Goal: Task Accomplishment & Management: Manage account settings

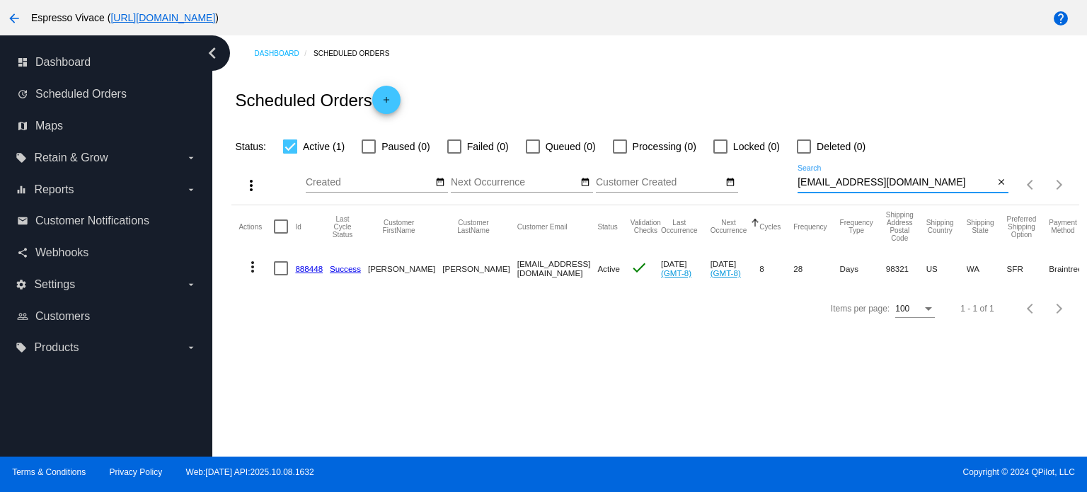
drag, startPoint x: 942, startPoint y: 188, endPoint x: 695, endPoint y: 180, distance: 247.1
click at [695, 180] on div "more_vert Oct Jan Feb Mar [DATE]" at bounding box center [654, 180] width 847 height 50
paste input "timothygmullerllc"
type input "[EMAIL_ADDRESS][DOMAIN_NAME]"
click at [323, 265] on link "1020228" at bounding box center [311, 268] width 32 height 9
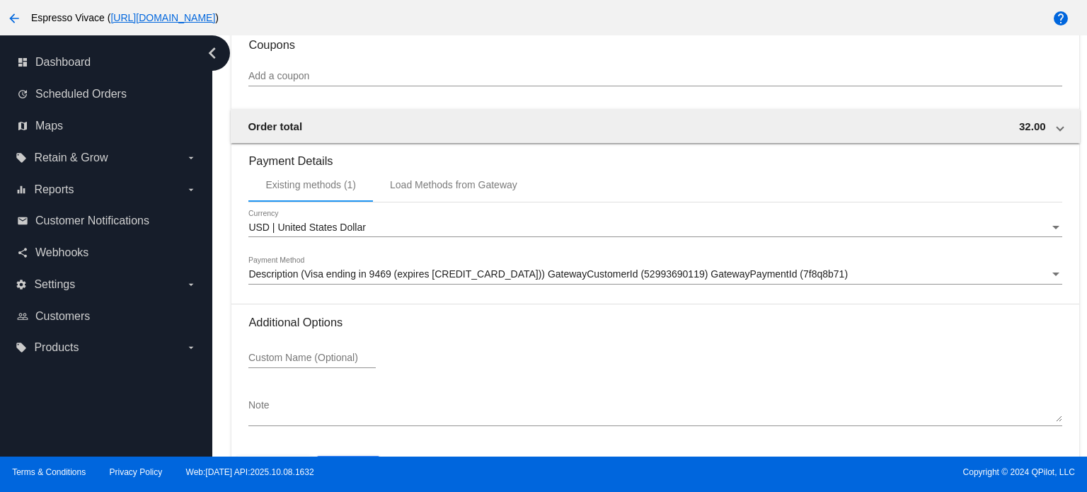
scroll to position [1334, 0]
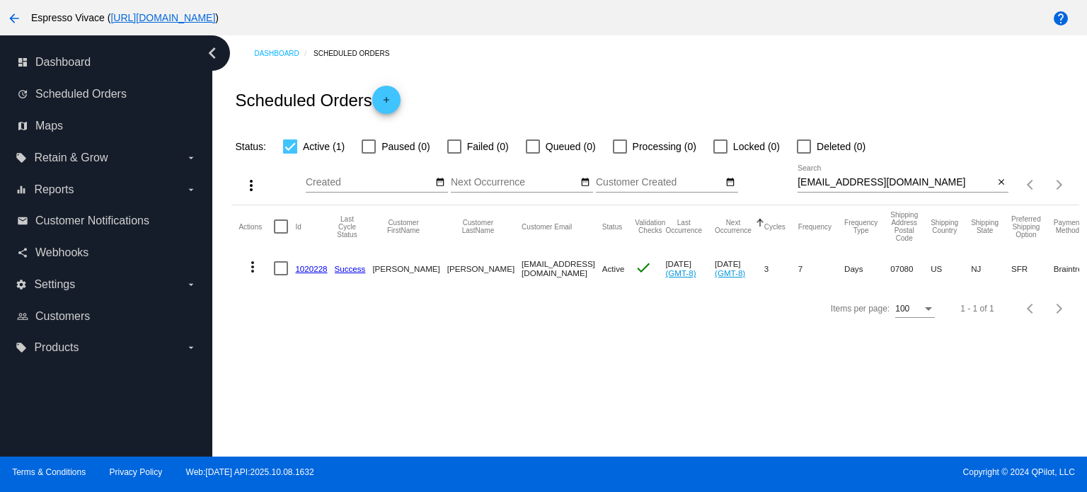
click at [304, 267] on link "1020228" at bounding box center [311, 268] width 32 height 9
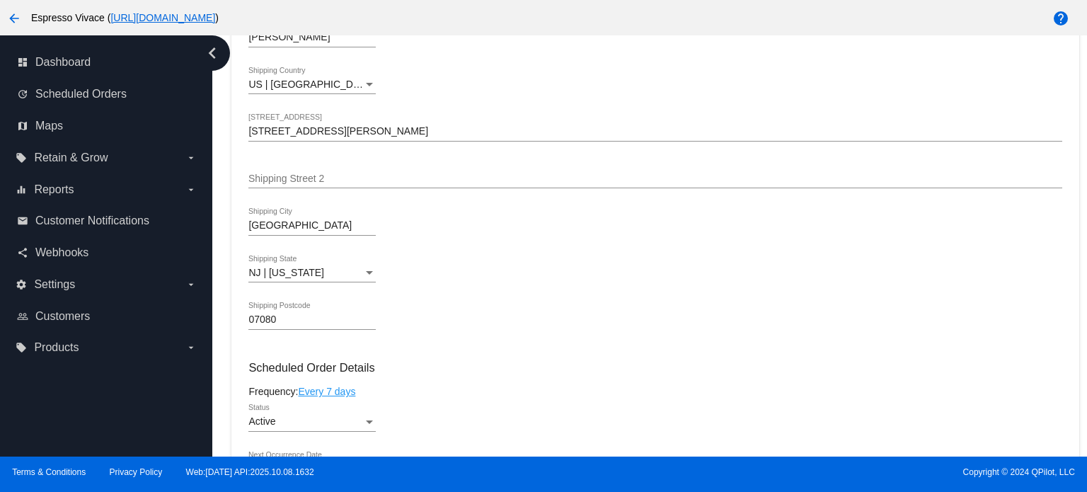
scroll to position [778, 0]
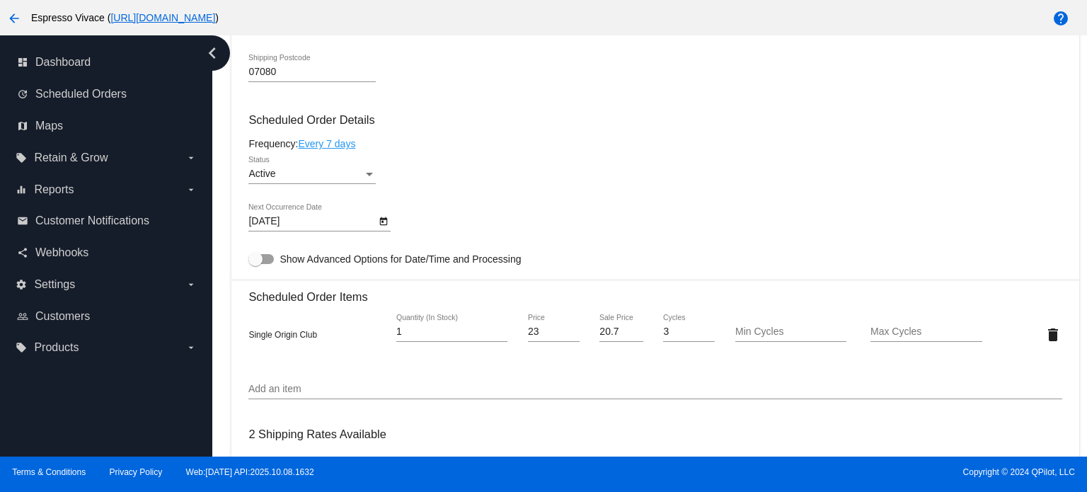
click at [314, 183] on div "Active Status" at bounding box center [311, 170] width 127 height 28
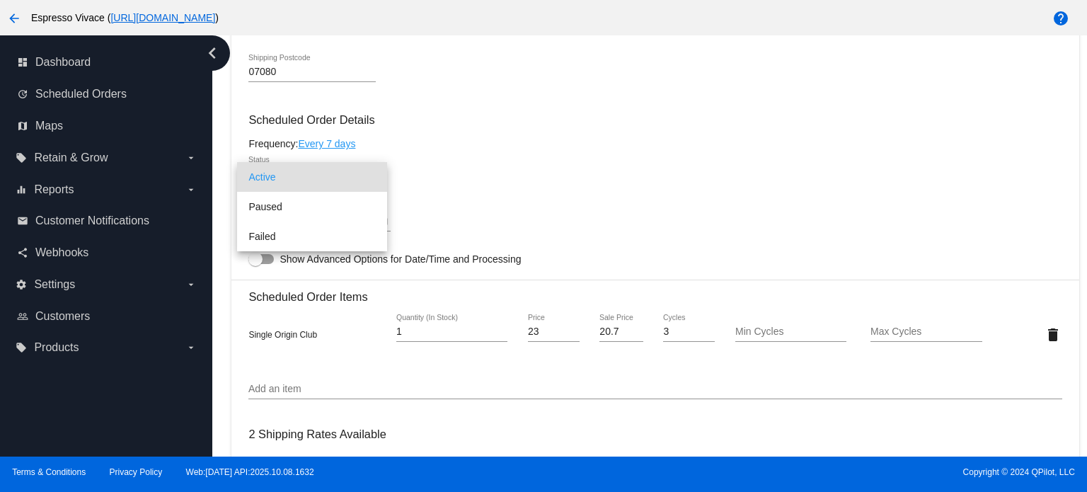
click at [504, 175] on div at bounding box center [543, 246] width 1087 height 492
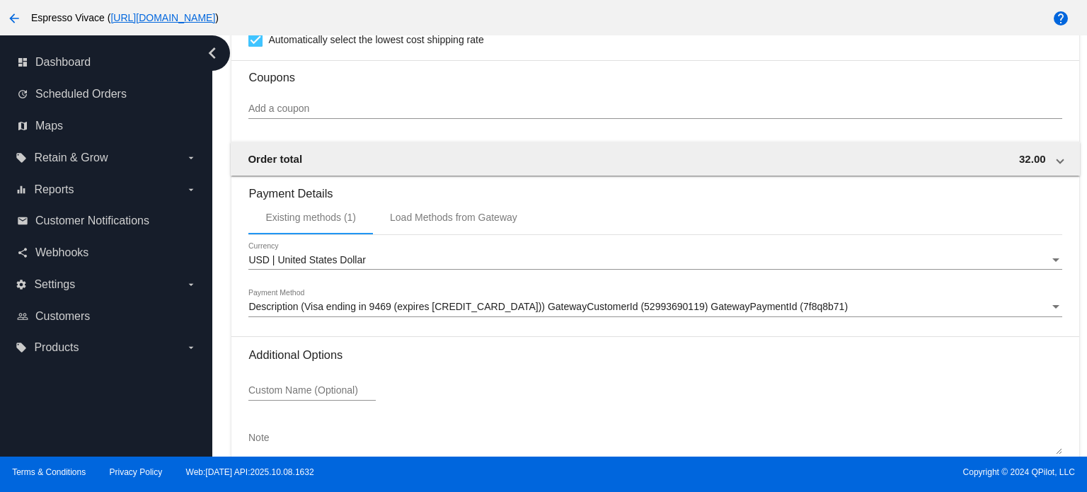
scroll to position [1334, 0]
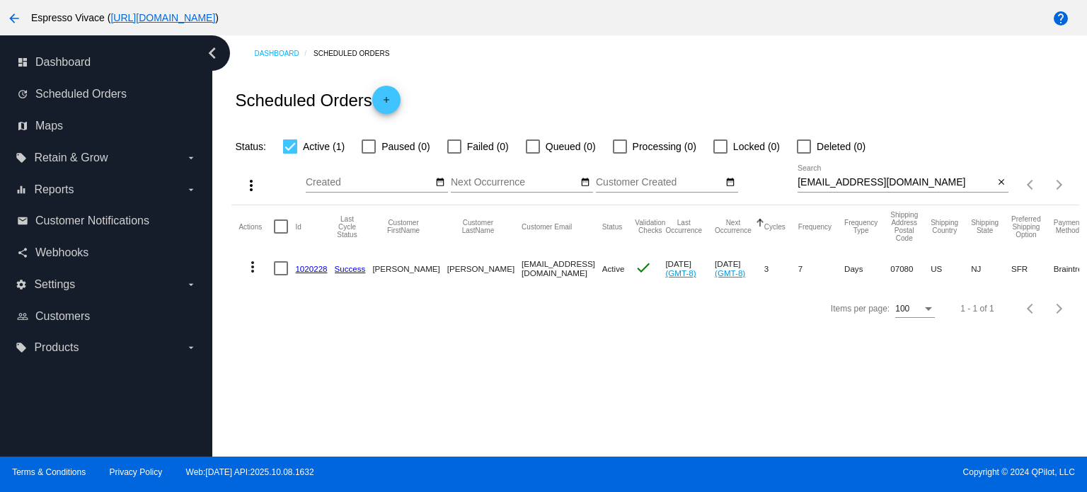
click at [313, 269] on link "1020228" at bounding box center [311, 268] width 32 height 9
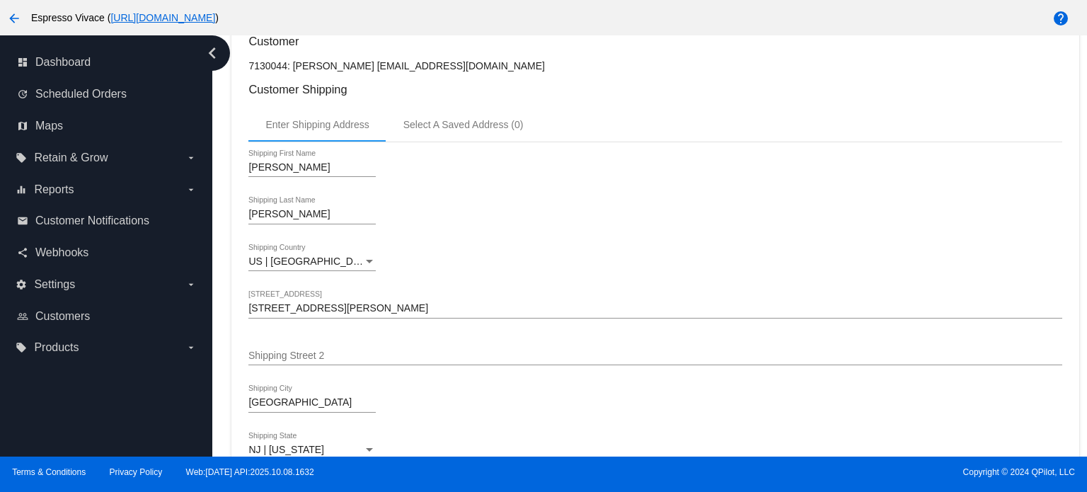
scroll to position [708, 0]
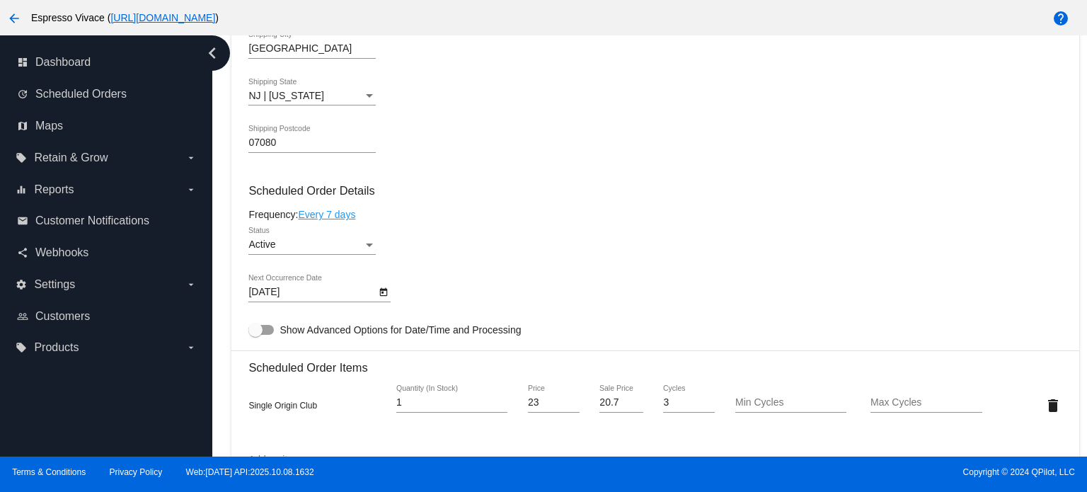
drag, startPoint x: 251, startPoint y: 192, endPoint x: 386, endPoint y: 187, distance: 134.5
click at [386, 187] on h3 "Scheduled Order Details" at bounding box center [654, 190] width 813 height 13
click at [354, 245] on div "Active" at bounding box center [305, 244] width 115 height 11
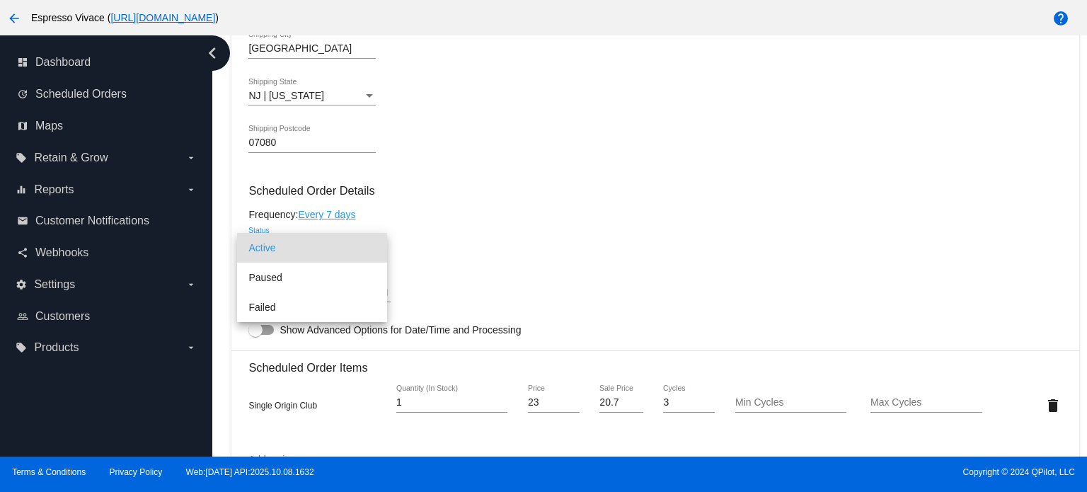
click at [410, 183] on div at bounding box center [543, 246] width 1087 height 492
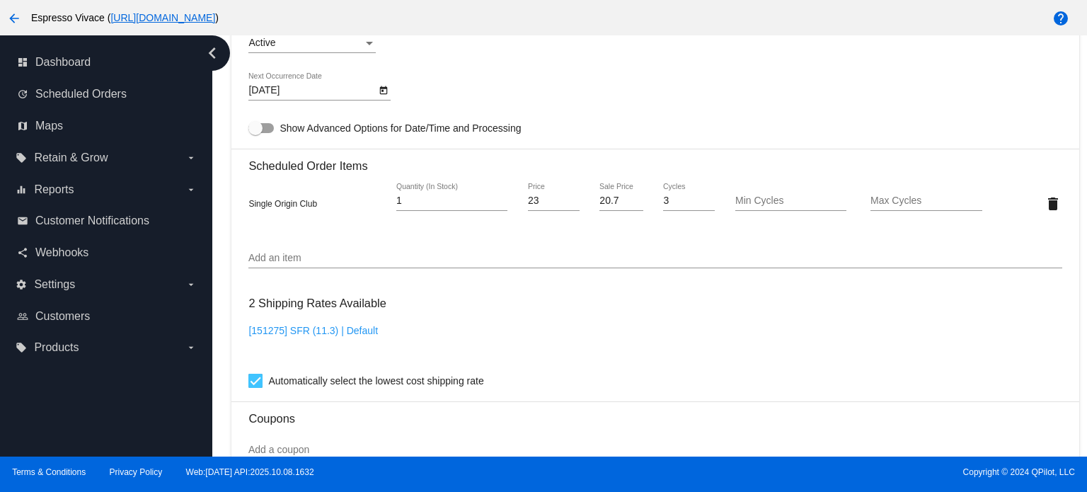
scroll to position [768, 0]
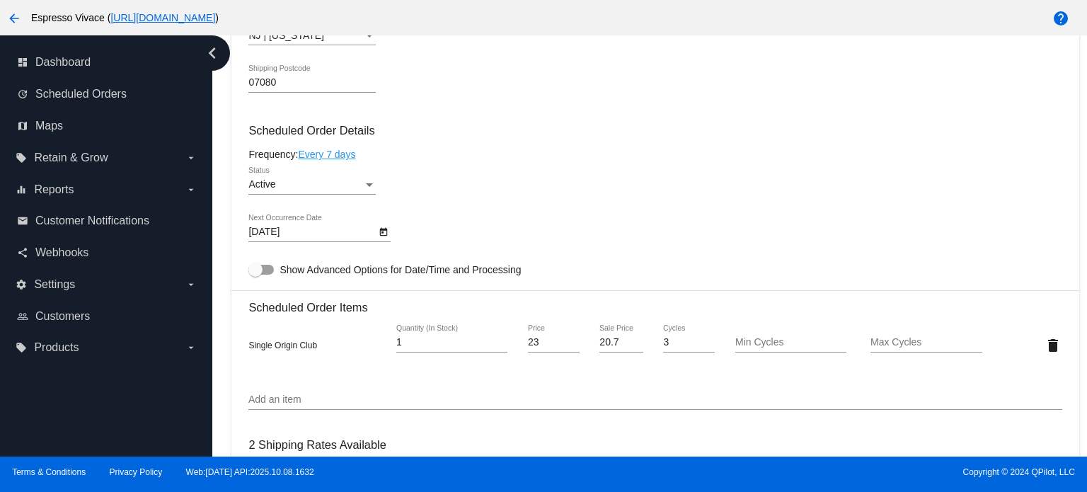
click at [312, 184] on div "Active" at bounding box center [305, 184] width 115 height 11
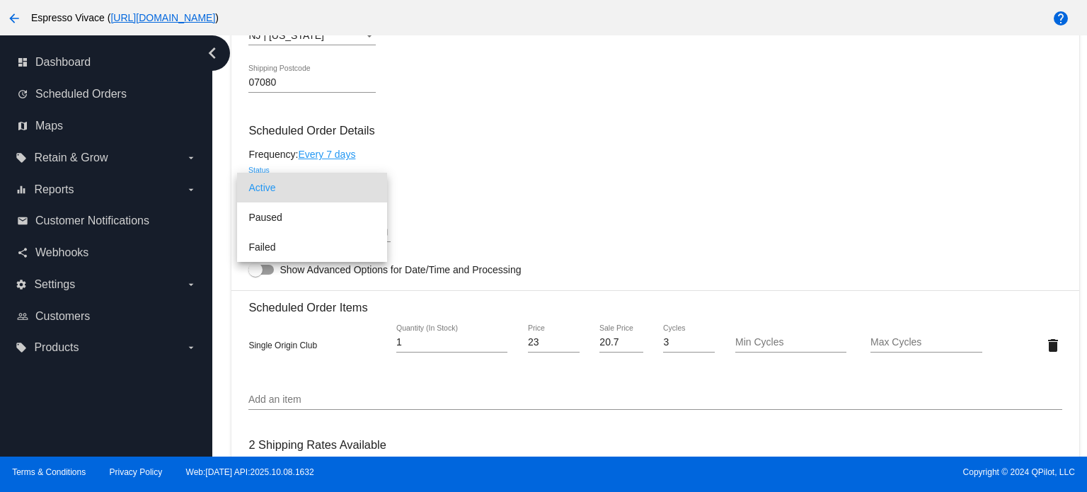
click at [432, 168] on div at bounding box center [543, 246] width 1087 height 492
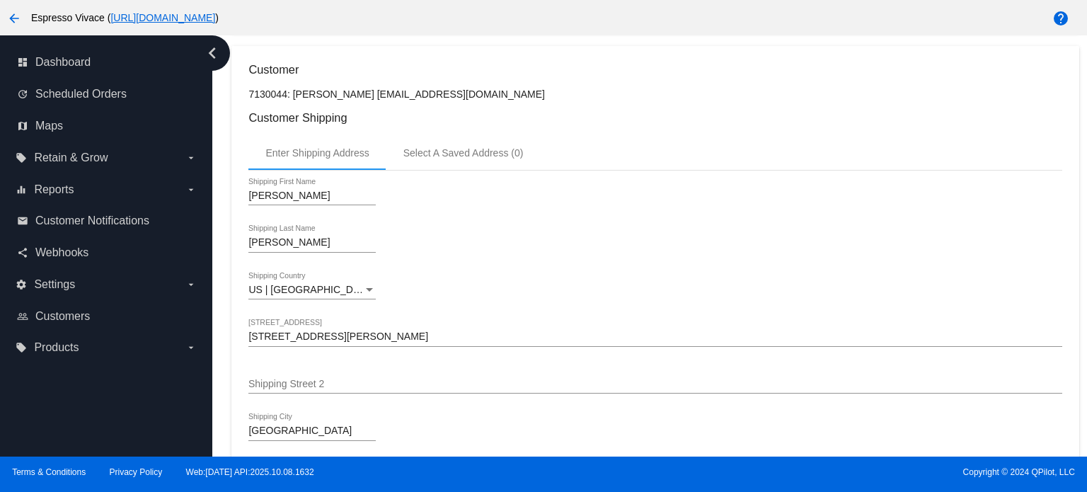
scroll to position [272, 0]
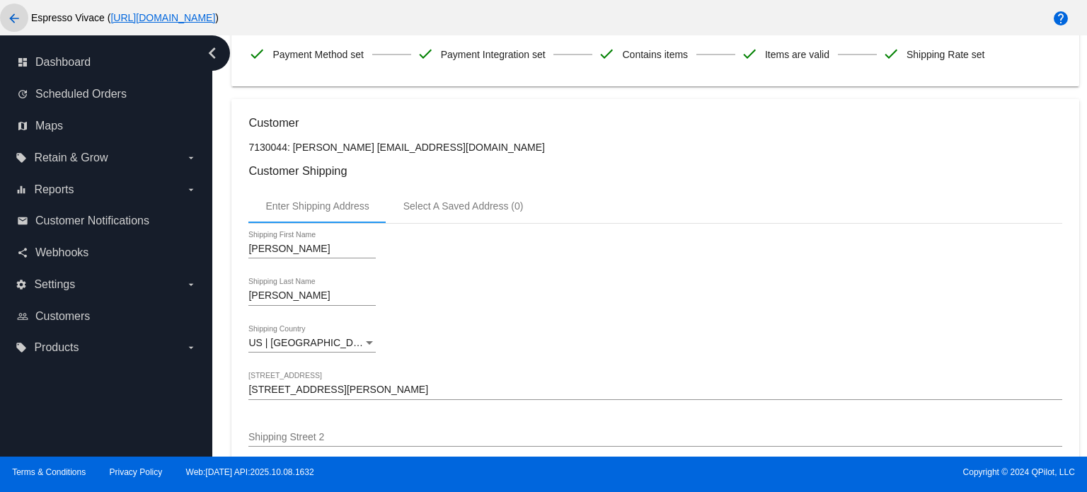
click at [23, 25] on button "arrow_back" at bounding box center [14, 18] width 28 height 28
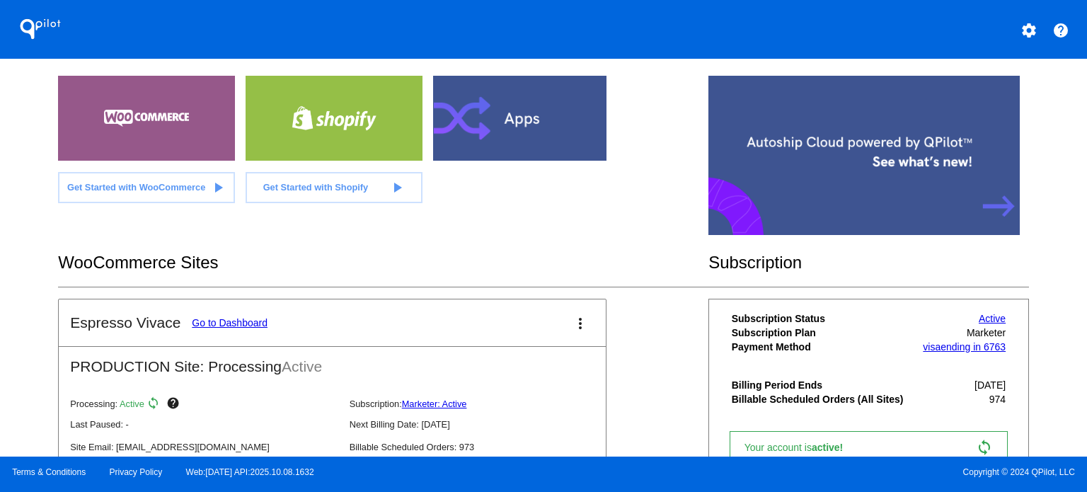
scroll to position [142, 0]
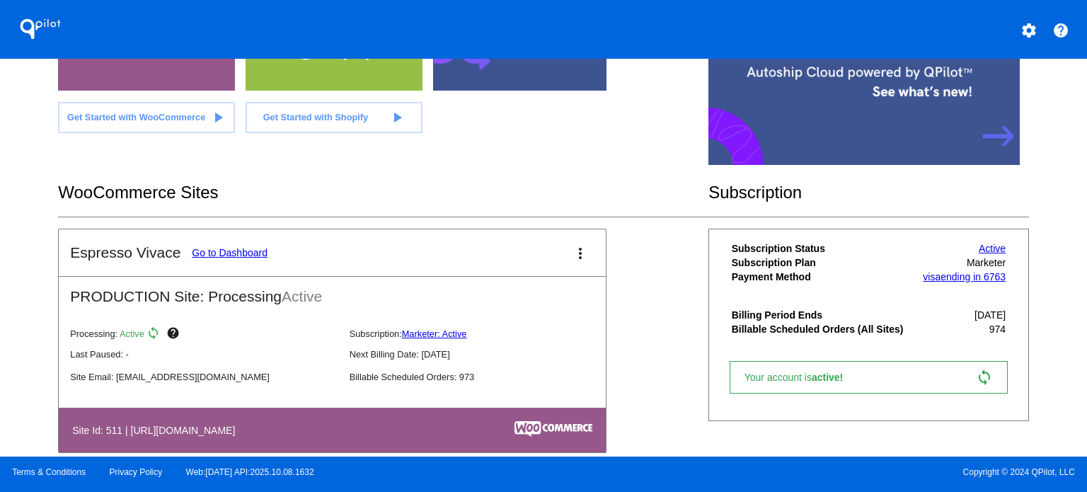
click at [238, 248] on link "Go to Dashboard" at bounding box center [230, 252] width 76 height 11
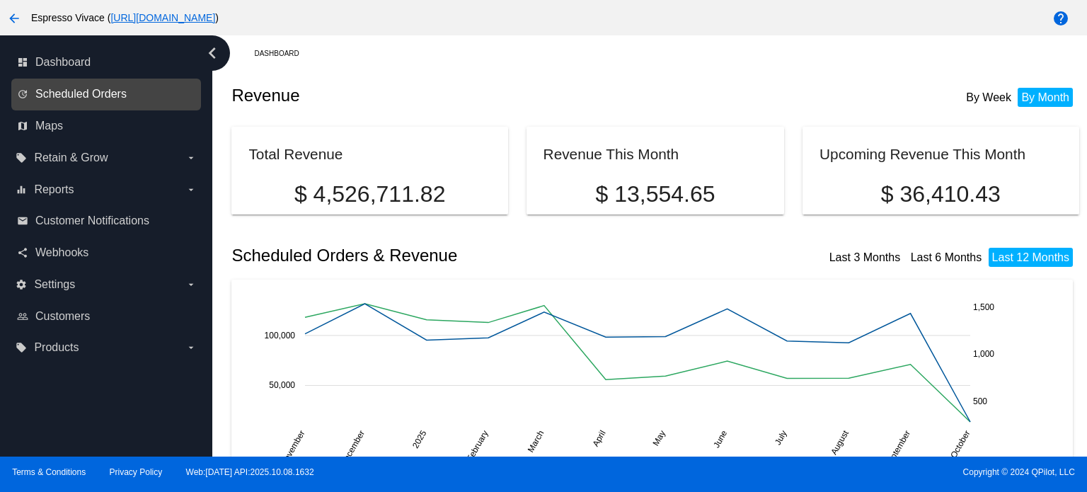
click at [74, 91] on span "Scheduled Orders" at bounding box center [80, 94] width 91 height 13
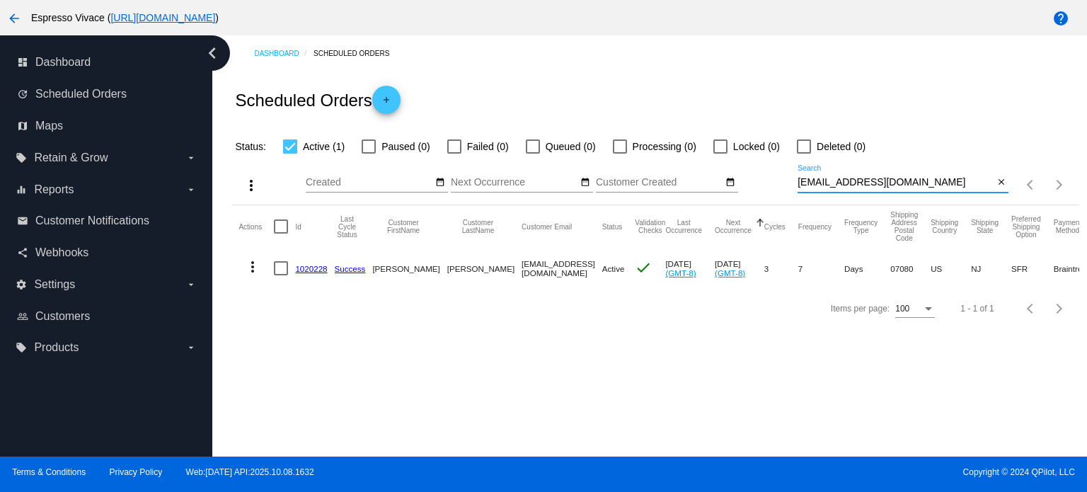
drag, startPoint x: 948, startPoint y: 182, endPoint x: 617, endPoint y: 160, distance: 331.8
click at [617, 160] on div "more_vert Oct Jan Feb Mar [DATE]" at bounding box center [654, 180] width 847 height 50
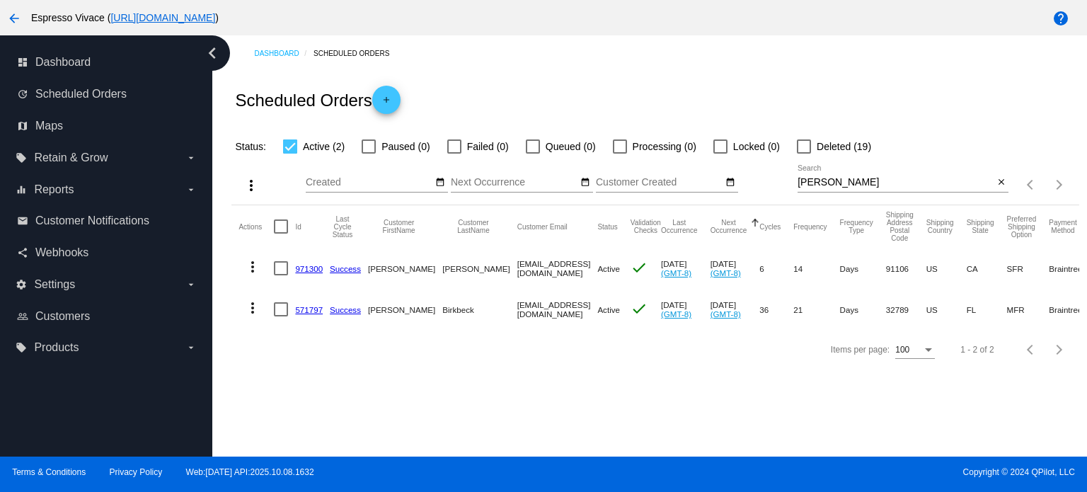
drag, startPoint x: 836, startPoint y: 178, endPoint x: 823, endPoint y: 180, distance: 13.6
click at [823, 180] on div "[PERSON_NAME] Search" at bounding box center [895, 179] width 196 height 28
drag, startPoint x: 822, startPoint y: 180, endPoint x: 777, endPoint y: 175, distance: 45.6
click at [778, 175] on div "more_vert Oct Jan Feb Mar [DATE]" at bounding box center [654, 180] width 847 height 50
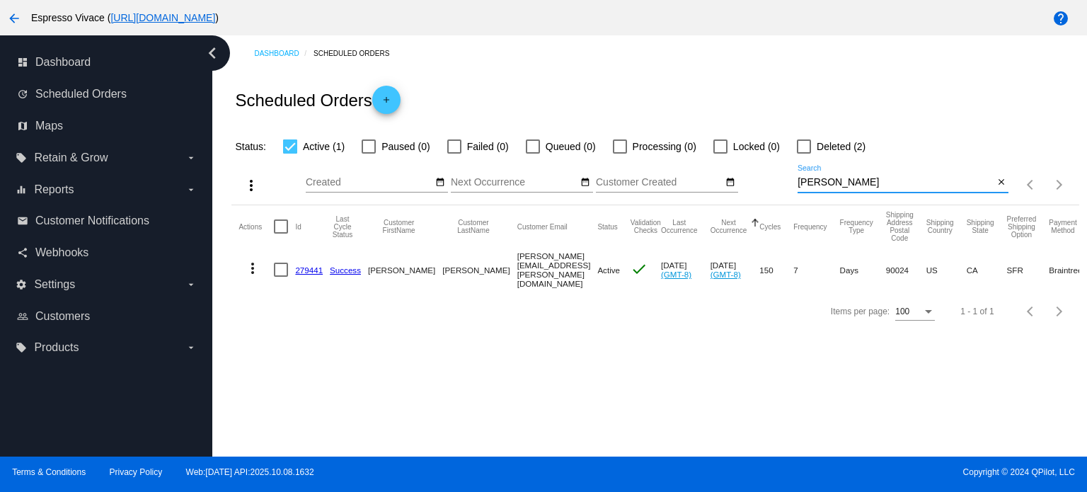
type input "[PERSON_NAME]"
click at [308, 265] on link "279441" at bounding box center [309, 269] width 28 height 9
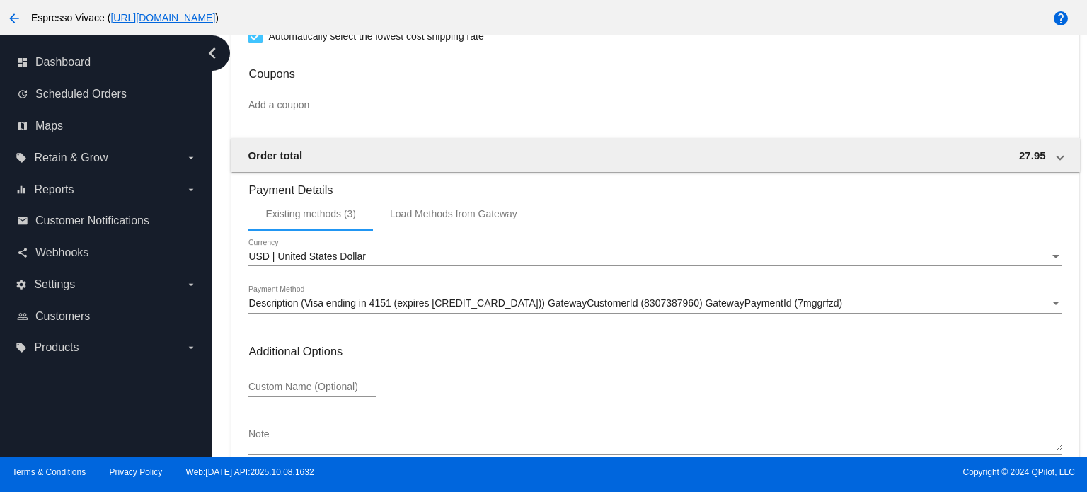
scroll to position [1334, 0]
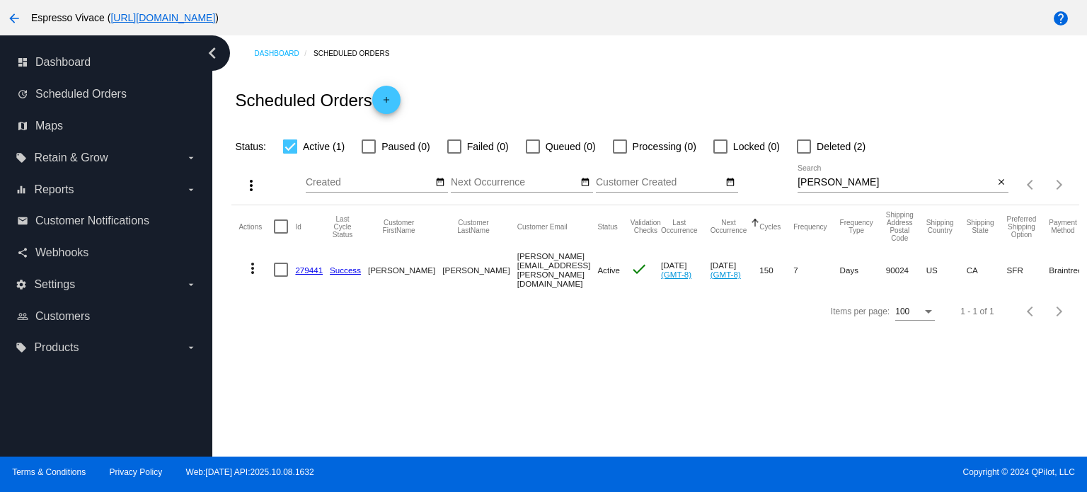
click at [811, 149] on label "Deleted (2)" at bounding box center [831, 146] width 69 height 17
click at [804, 154] on input "Deleted (2)" at bounding box center [803, 154] width 1 height 1
checkbox input "true"
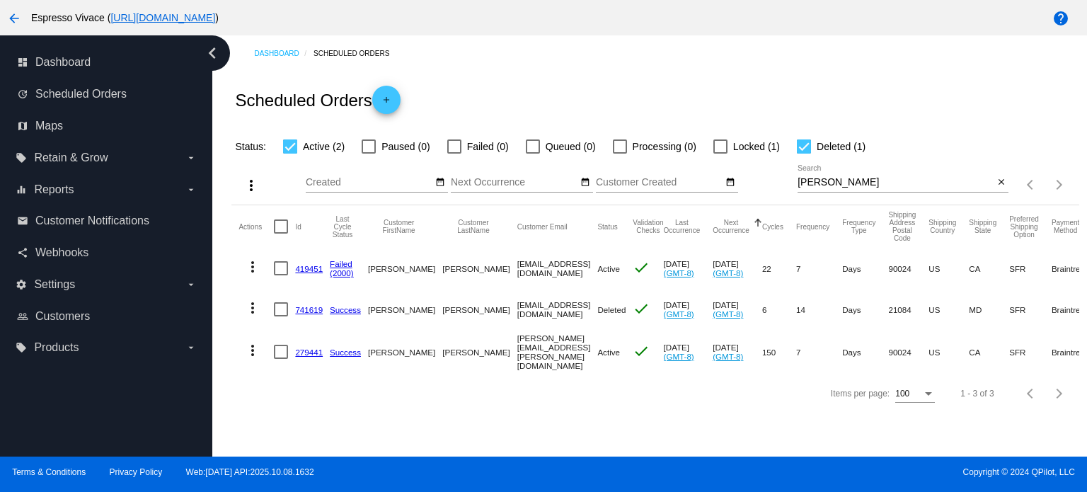
click at [253, 266] on mat-icon "more_vert" at bounding box center [252, 266] width 17 height 17
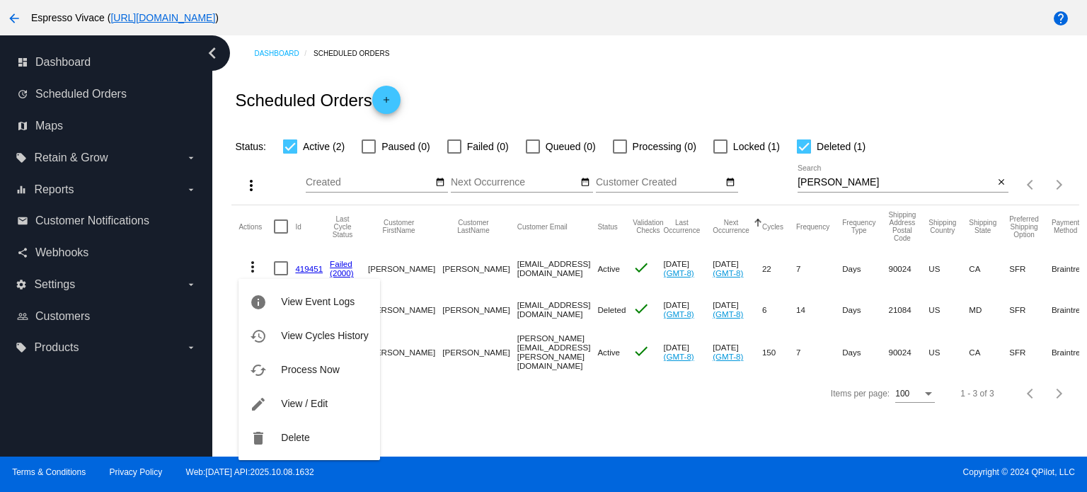
click at [251, 265] on div "info View Event Logs history View Cycles History cached Process Now edit View /…" at bounding box center [308, 356] width 141 height 208
click at [522, 425] on div at bounding box center [543, 246] width 1087 height 492
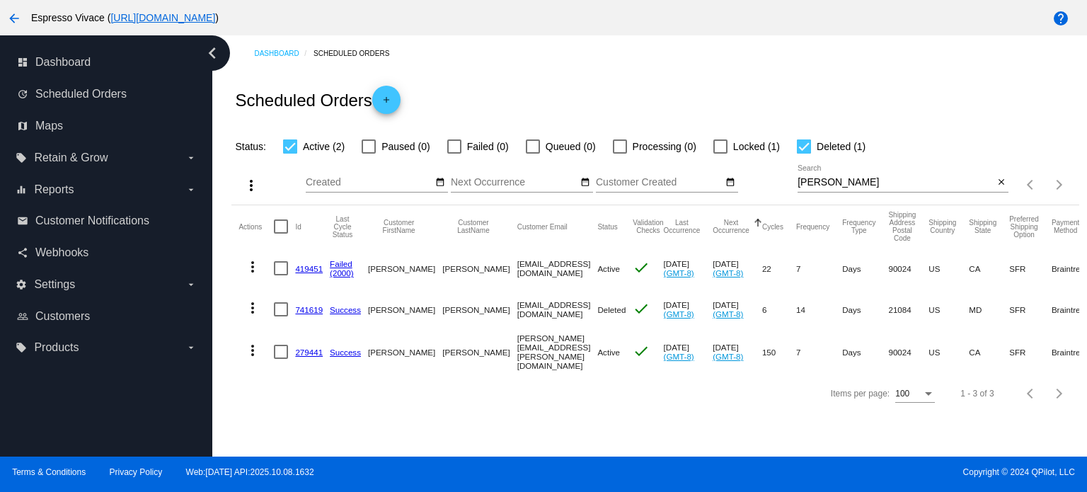
click at [795, 149] on mat-checkbox "Deleted (1)" at bounding box center [823, 146] width 86 height 17
drag, startPoint x: 458, startPoint y: 350, endPoint x: 549, endPoint y: 354, distance: 90.7
click at [549, 354] on mat-cell "[PERSON_NAME][EMAIL_ADDRESS][PERSON_NAME][DOMAIN_NAME]" at bounding box center [557, 352] width 81 height 44
click at [559, 399] on div "Items per page: 100 1 - 3 of 3" at bounding box center [654, 394] width 847 height 40
drag, startPoint x: 458, startPoint y: 267, endPoint x: 566, endPoint y: 273, distance: 108.4
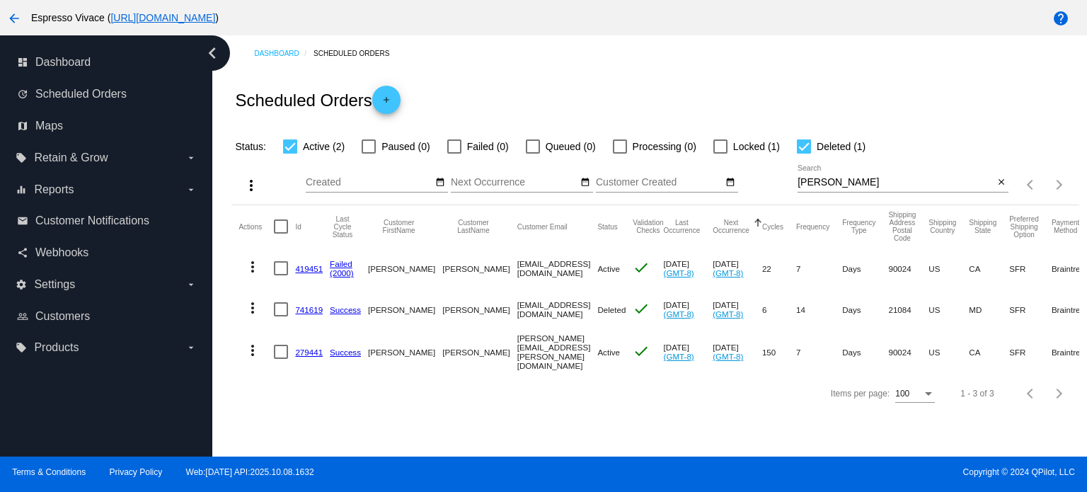
click at [566, 273] on mat-cell "[EMAIL_ADDRESS][DOMAIN_NAME]" at bounding box center [557, 268] width 81 height 41
click at [664, 433] on div "Dashboard Scheduled Orders Scheduled Orders add Status: Active (2) Paused (0) F…" at bounding box center [649, 245] width 874 height 421
drag, startPoint x: 688, startPoint y: 257, endPoint x: 711, endPoint y: 265, distance: 24.8
click at [712, 265] on mat-cell "[DATE] (GMT-8)" at bounding box center [737, 268] width 50 height 41
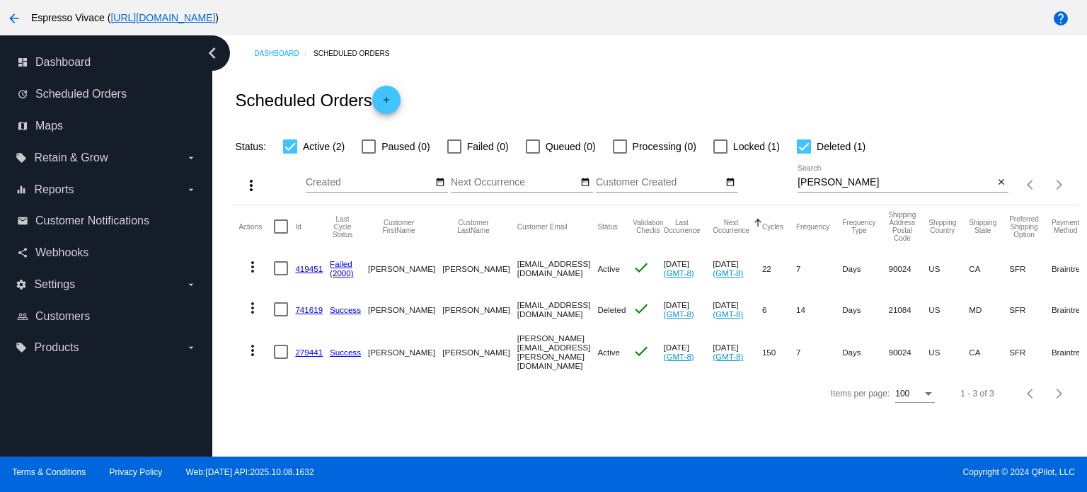
drag, startPoint x: 366, startPoint y: 351, endPoint x: 434, endPoint y: 353, distance: 68.0
click at [434, 353] on mat-row "more_vert 279441 Success Arnold Berk [EMAIL_ADDRESS][PERSON_NAME][DOMAIN_NAME] …" at bounding box center [744, 352] width 1013 height 44
click at [442, 353] on mat-cell "[PERSON_NAME]" at bounding box center [479, 352] width 74 height 44
drag, startPoint x: 365, startPoint y: 350, endPoint x: 437, endPoint y: 348, distance: 72.2
click at [437, 348] on mat-row "more_vert 279441 Success Arnold Berk [EMAIL_ADDRESS][PERSON_NAME][DOMAIN_NAME] …" at bounding box center [744, 352] width 1013 height 44
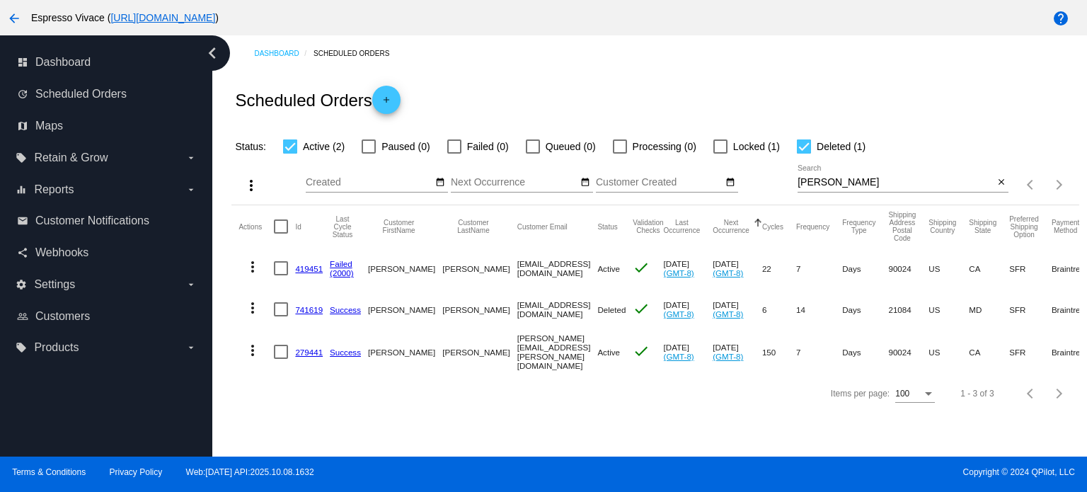
click at [442, 348] on mat-cell "[PERSON_NAME]" at bounding box center [479, 352] width 74 height 44
click at [507, 412] on div "Items per page: 100 1 - 3 of 3" at bounding box center [654, 394] width 847 height 40
drag, startPoint x: 458, startPoint y: 352, endPoint x: 553, endPoint y: 348, distance: 94.2
click at [553, 348] on mat-cell "[PERSON_NAME][EMAIL_ADDRESS][PERSON_NAME][DOMAIN_NAME]" at bounding box center [557, 352] width 81 height 44
click at [511, 413] on div "Items per page: 100 1 - 3 of 3" at bounding box center [654, 394] width 847 height 40
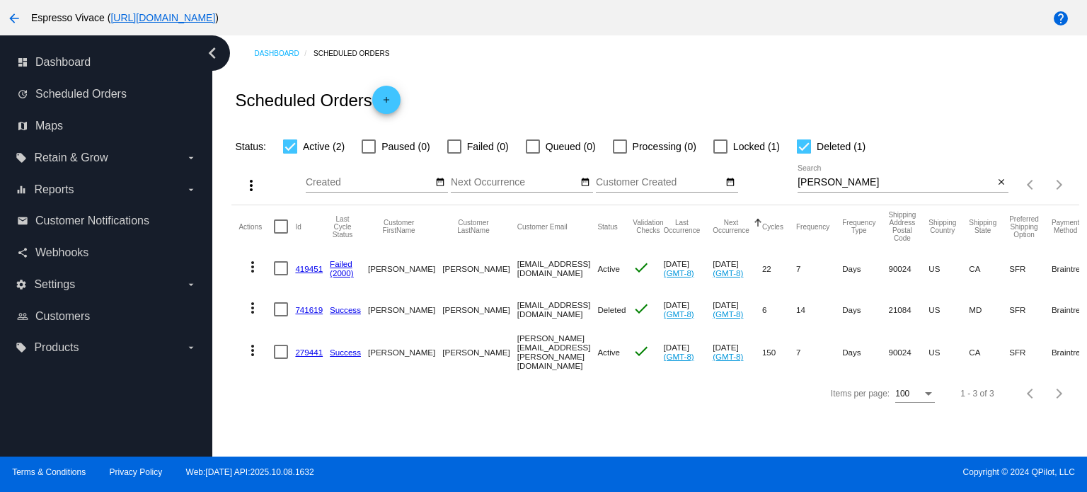
drag, startPoint x: 455, startPoint y: 352, endPoint x: 548, endPoint y: 353, distance: 92.7
click at [548, 353] on mat-row "more_vert 279441 Success Arnold Berk [EMAIL_ADDRESS][PERSON_NAME][DOMAIN_NAME] …" at bounding box center [744, 352] width 1013 height 44
click at [557, 403] on div "Items per page: 100 1 - 3 of 3" at bounding box center [654, 394] width 847 height 40
drag, startPoint x: 457, startPoint y: 351, endPoint x: 549, endPoint y: 352, distance: 92.0
click at [549, 352] on mat-row "more_vert 279441 Success Arnold Berk [EMAIL_ADDRESS][PERSON_NAME][DOMAIN_NAME] …" at bounding box center [744, 352] width 1013 height 44
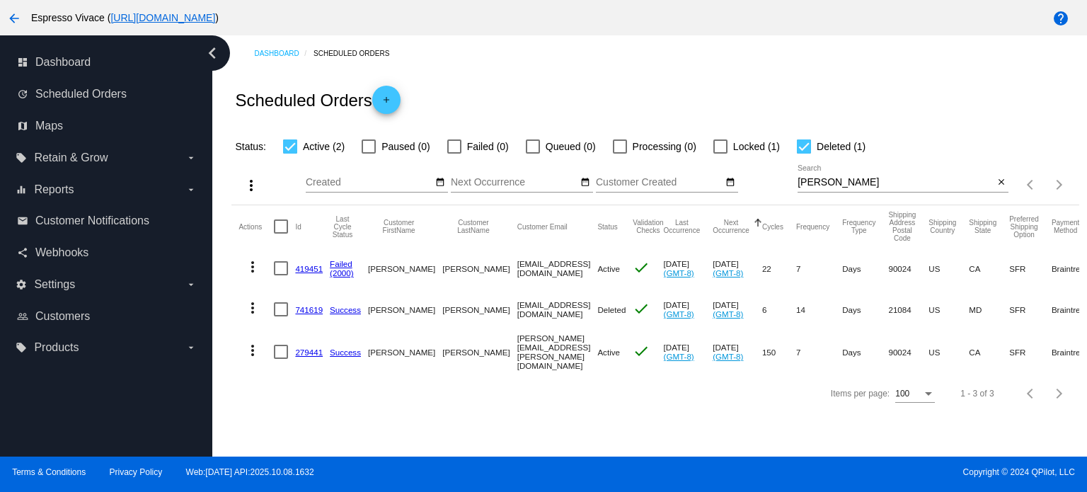
click at [549, 352] on mat-cell "[PERSON_NAME][EMAIL_ADDRESS][PERSON_NAME][DOMAIN_NAME]" at bounding box center [557, 352] width 81 height 44
drag, startPoint x: 460, startPoint y: 352, endPoint x: 566, endPoint y: 352, distance: 106.1
click at [566, 352] on mat-cell "[PERSON_NAME][EMAIL_ADDRESS][PERSON_NAME][DOMAIN_NAME]" at bounding box center [557, 352] width 81 height 44
click at [585, 413] on div "Items per page: 100 1 - 3 of 3" at bounding box center [654, 394] width 847 height 40
drag, startPoint x: 458, startPoint y: 350, endPoint x: 550, endPoint y: 354, distance: 92.1
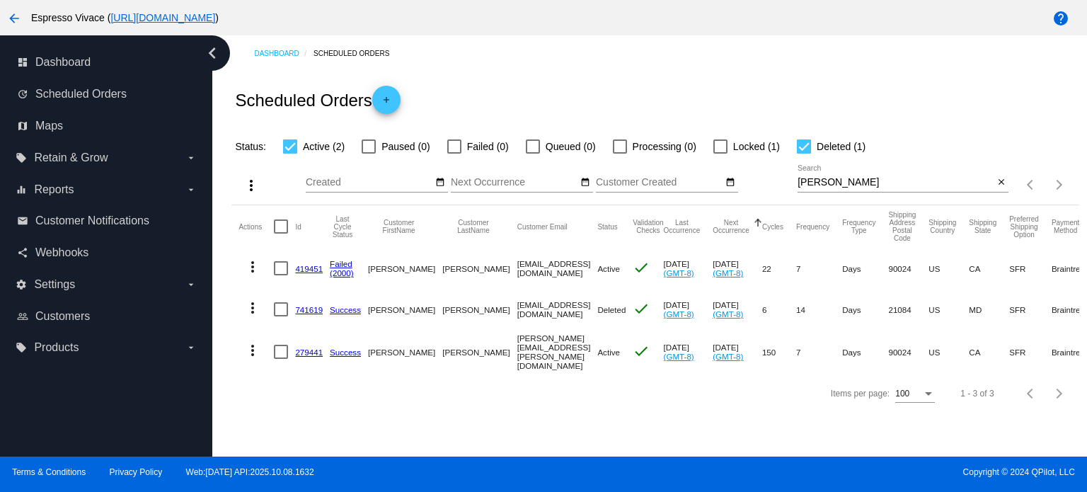
click at [550, 354] on mat-cell "[PERSON_NAME][EMAIL_ADDRESS][PERSON_NAME][DOMAIN_NAME]" at bounding box center [557, 352] width 81 height 44
click at [593, 412] on div "Items per page: 100 1 - 3 of 3" at bounding box center [654, 394] width 847 height 40
drag, startPoint x: 645, startPoint y: 342, endPoint x: 669, endPoint y: 347, distance: 24.7
click at [669, 347] on mat-cell "[DATE] (GMT-8)" at bounding box center [689, 352] width 50 height 44
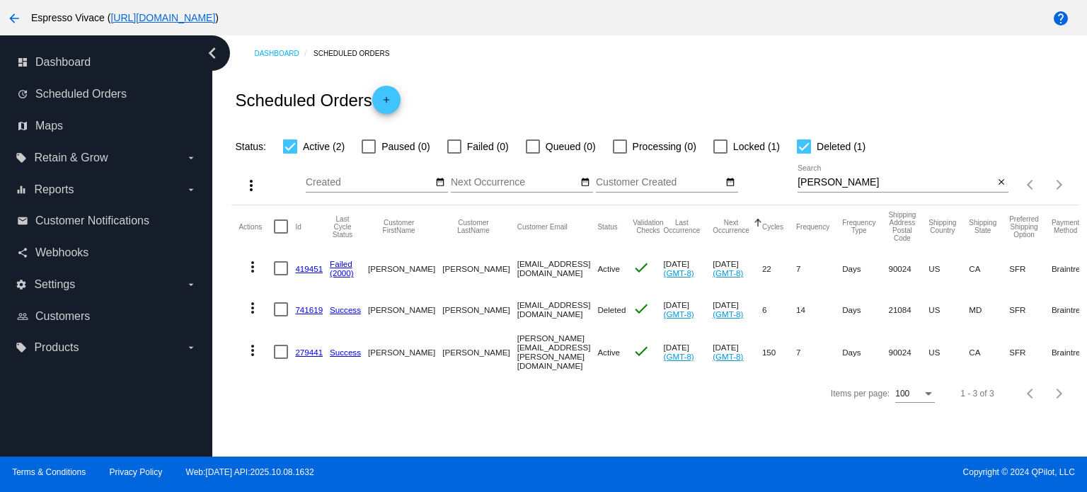
drag, startPoint x: 688, startPoint y: 340, endPoint x: 716, endPoint y: 349, distance: 29.1
click at [716, 349] on mat-cell "[DATE] (GMT-8)" at bounding box center [737, 352] width 50 height 44
drag, startPoint x: 454, startPoint y: 351, endPoint x: 548, endPoint y: 355, distance: 93.5
click at [548, 355] on mat-row "more_vert 279441 Success Arnold Berk [EMAIL_ADDRESS][PERSON_NAME][DOMAIN_NAME] …" at bounding box center [744, 352] width 1013 height 44
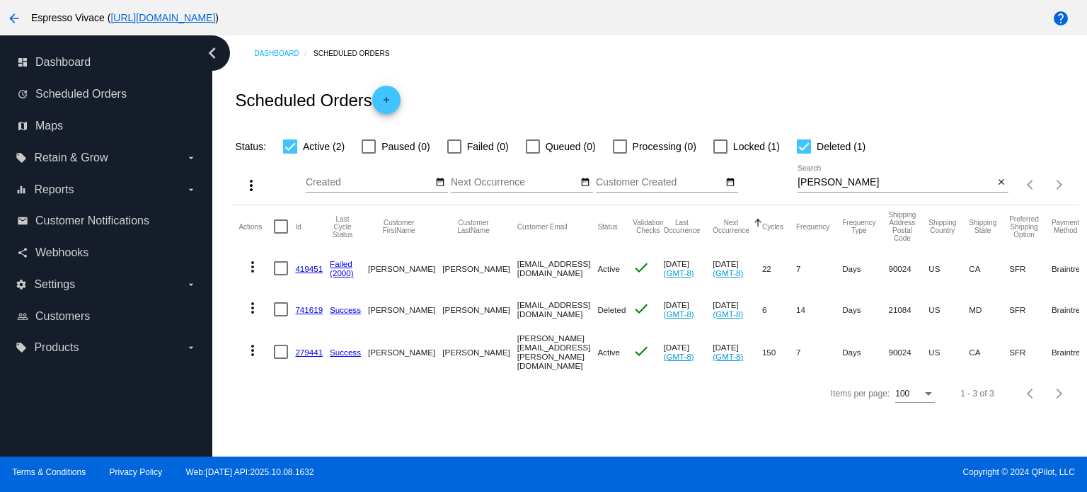
click at [548, 355] on mat-cell "[PERSON_NAME][EMAIL_ADDRESS][PERSON_NAME][DOMAIN_NAME]" at bounding box center [557, 352] width 81 height 44
click at [542, 413] on div "Items per page: 100 1 - 3 of 3" at bounding box center [654, 394] width 847 height 40
drag, startPoint x: 460, startPoint y: 353, endPoint x: 552, endPoint y: 359, distance: 92.1
click at [552, 359] on mat-cell "[PERSON_NAME][EMAIL_ADDRESS][PERSON_NAME][DOMAIN_NAME]" at bounding box center [557, 352] width 81 height 44
click at [572, 410] on div "Items per page: 100 1 - 3 of 3" at bounding box center [654, 394] width 847 height 40
